Goal: Task Accomplishment & Management: Use online tool/utility

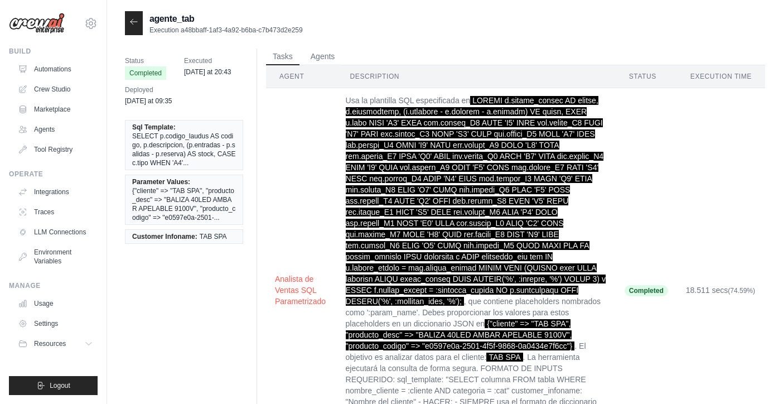
click at [135, 26] on icon at bounding box center [133, 21] width 9 height 9
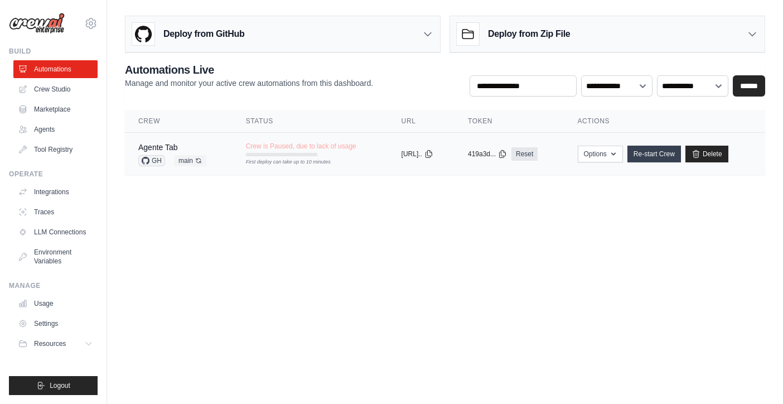
click at [665, 154] on link "Re-start Crew" at bounding box center [655, 154] width 54 height 17
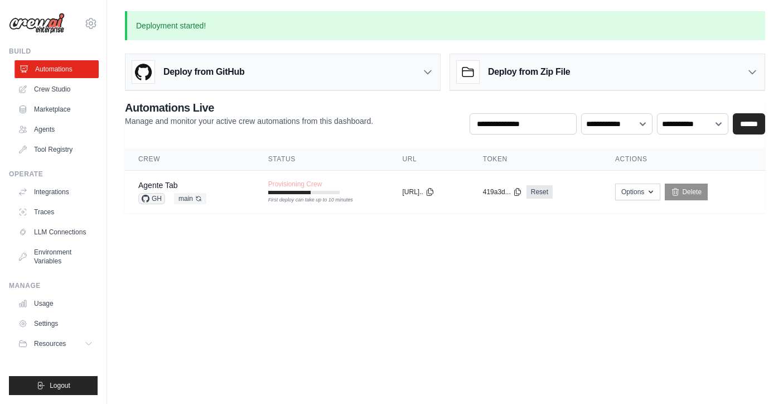
click at [59, 67] on link "Automations" at bounding box center [57, 69] width 84 height 18
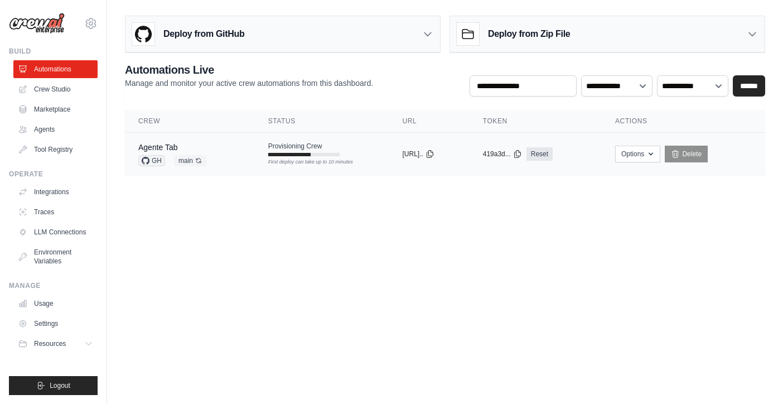
click at [230, 146] on div "Agente Tab GH main Auto-deploy enabled" at bounding box center [189, 154] width 103 height 25
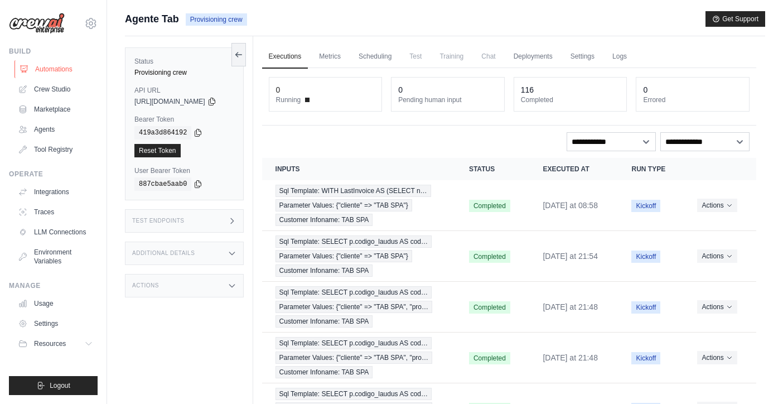
click at [33, 71] on link "Automations" at bounding box center [57, 69] width 84 height 18
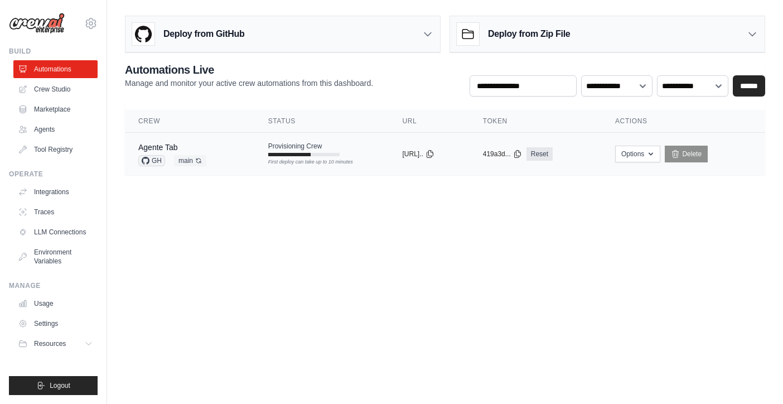
click at [234, 150] on td "Agente Tab GH main Auto-deploy enabled" at bounding box center [190, 154] width 130 height 43
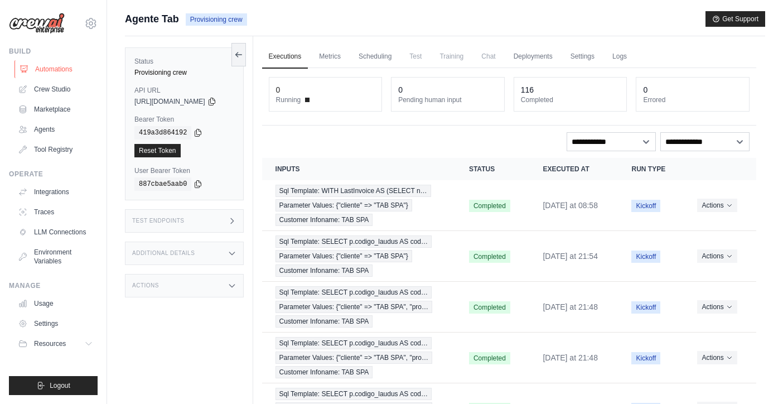
click at [55, 69] on link "Automations" at bounding box center [57, 69] width 84 height 18
